Goal: Task Accomplishment & Management: Use online tool/utility

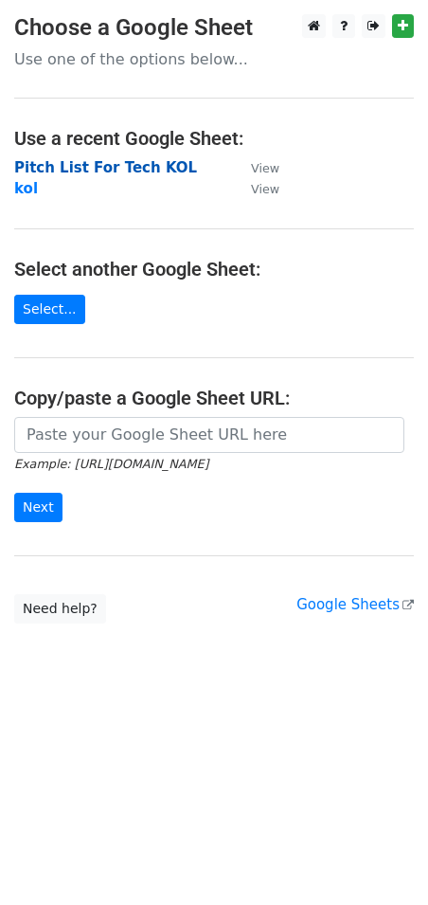
click at [119, 164] on strong "Pitch List For Tech KOL" at bounding box center [105, 167] width 183 height 17
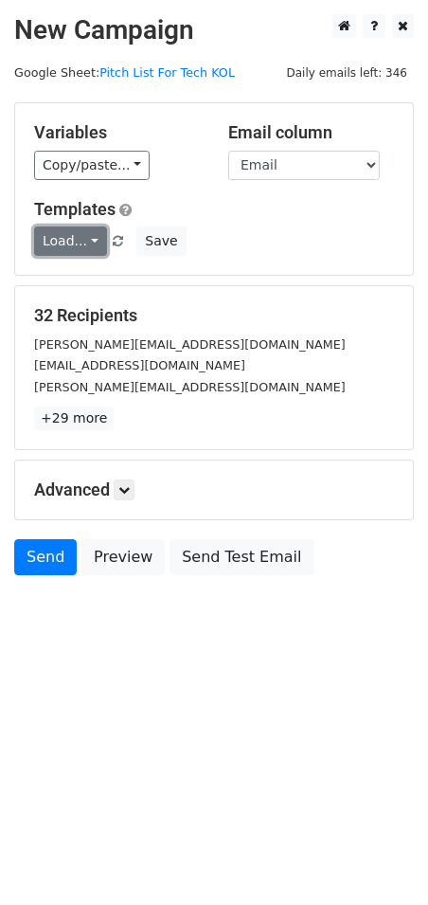
click at [93, 239] on link "Load..." at bounding box center [70, 240] width 73 height 29
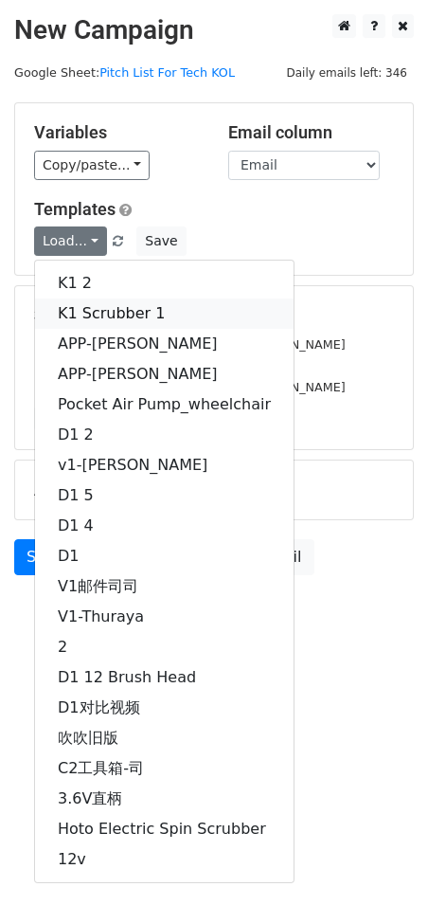
click at [88, 316] on link "K1 Scrubber 1" at bounding box center [164, 313] width 259 height 30
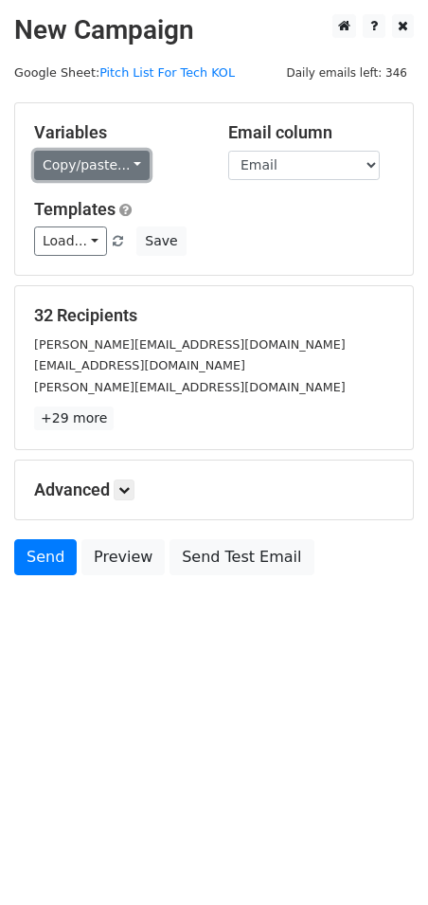
click at [136, 165] on link "Copy/paste..." at bounding box center [92, 165] width 116 height 29
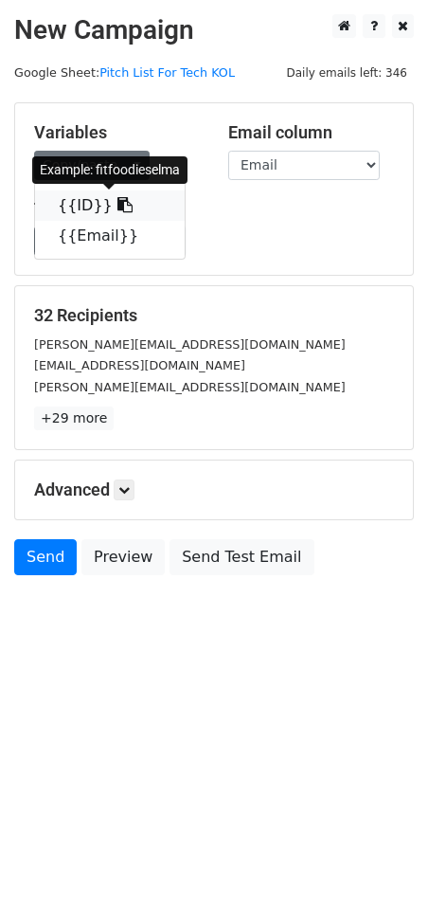
click at [117, 211] on icon at bounding box center [124, 204] width 15 height 15
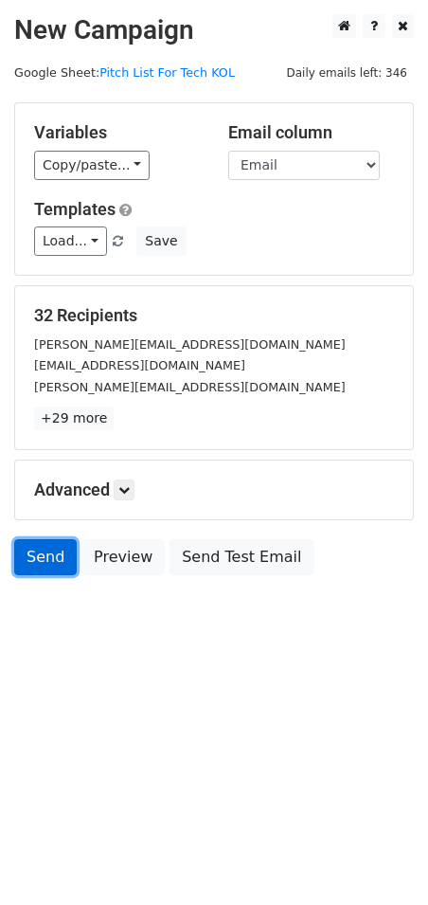
click at [53, 553] on link "Send" at bounding box center [45, 557] width 63 height 36
